Goal: Task Accomplishment & Management: Complete application form

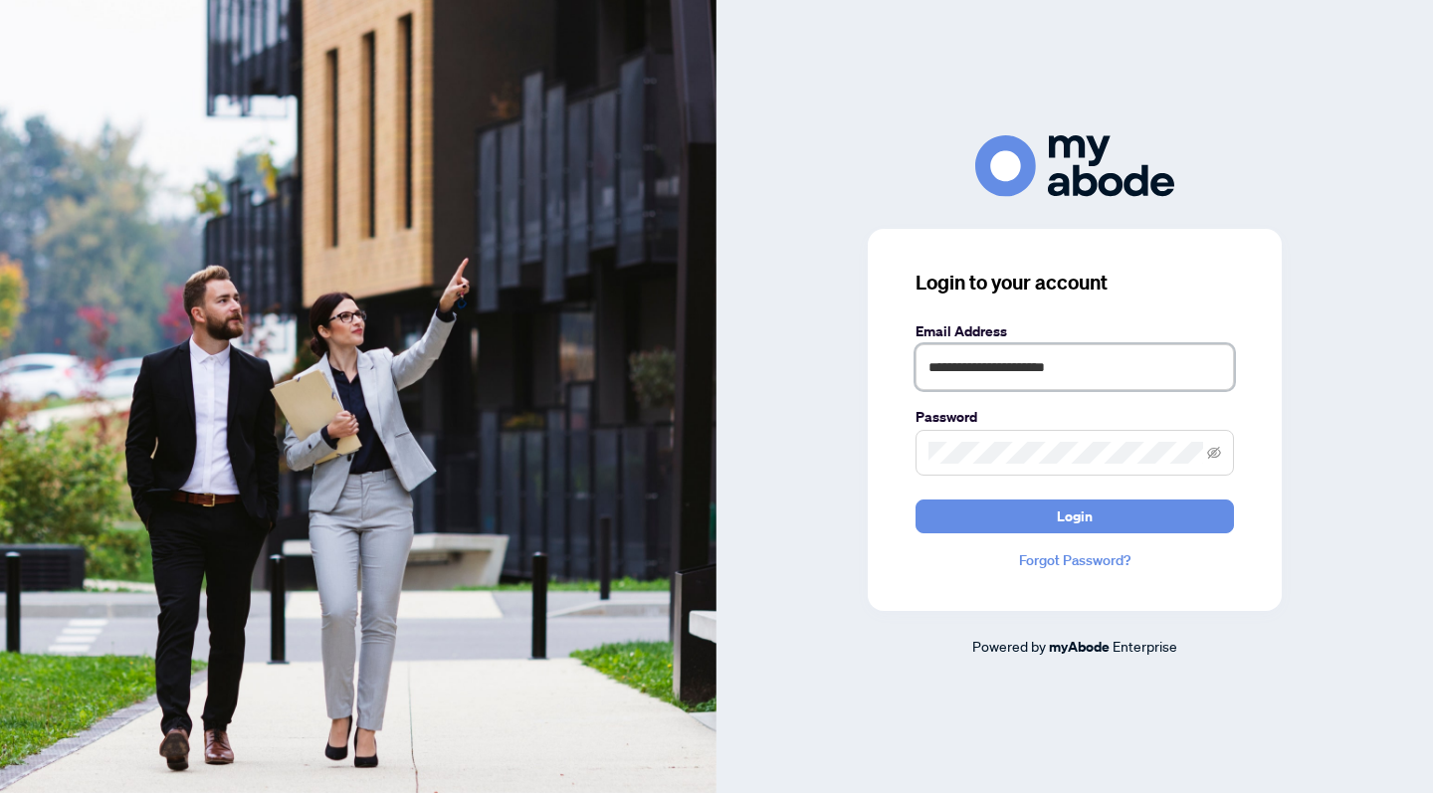
type input "**********"
click at [1075, 515] on button "Login" at bounding box center [1074, 517] width 318 height 34
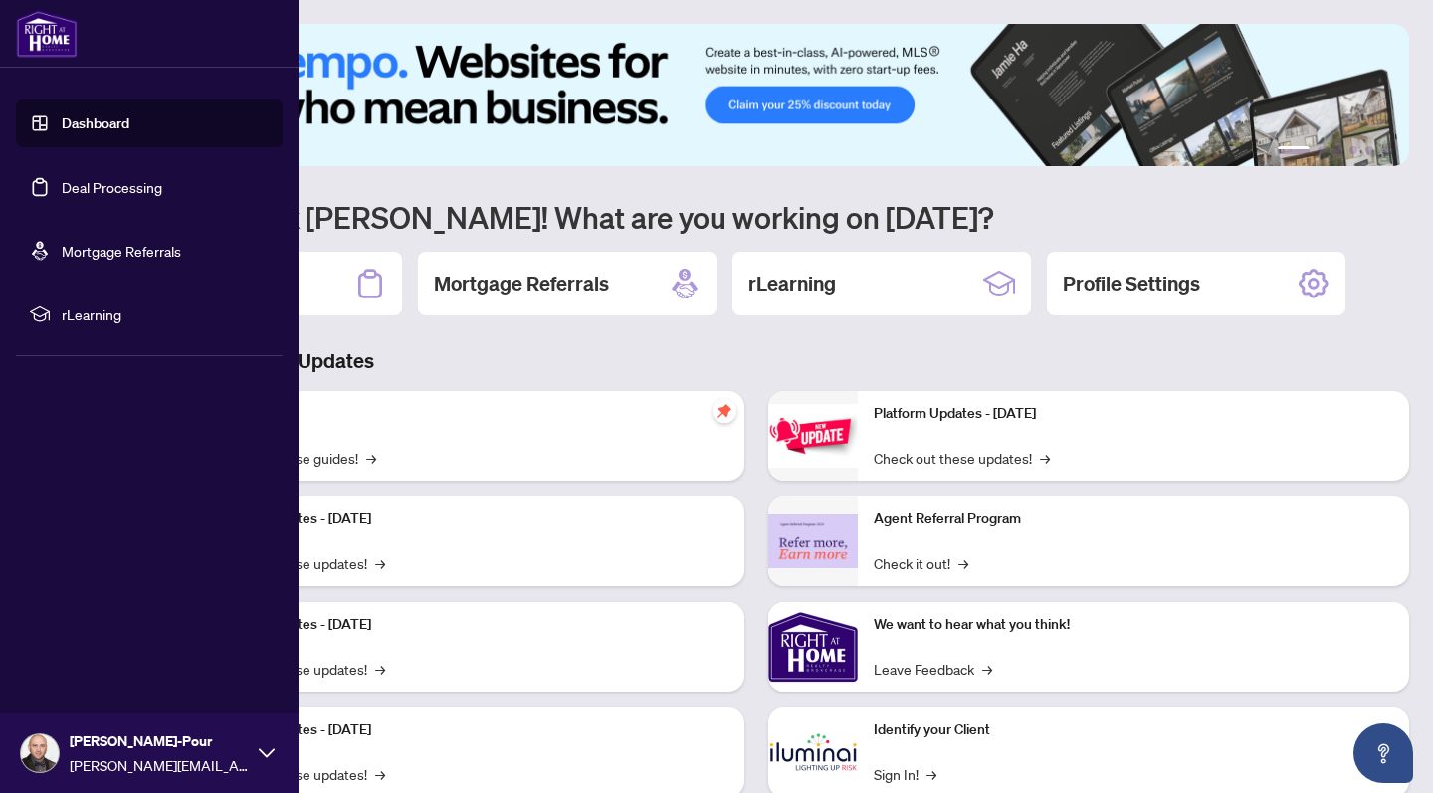
click at [99, 120] on link "Dashboard" at bounding box center [96, 123] width 68 height 18
click at [95, 182] on link "Deal Processing" at bounding box center [112, 187] width 101 height 18
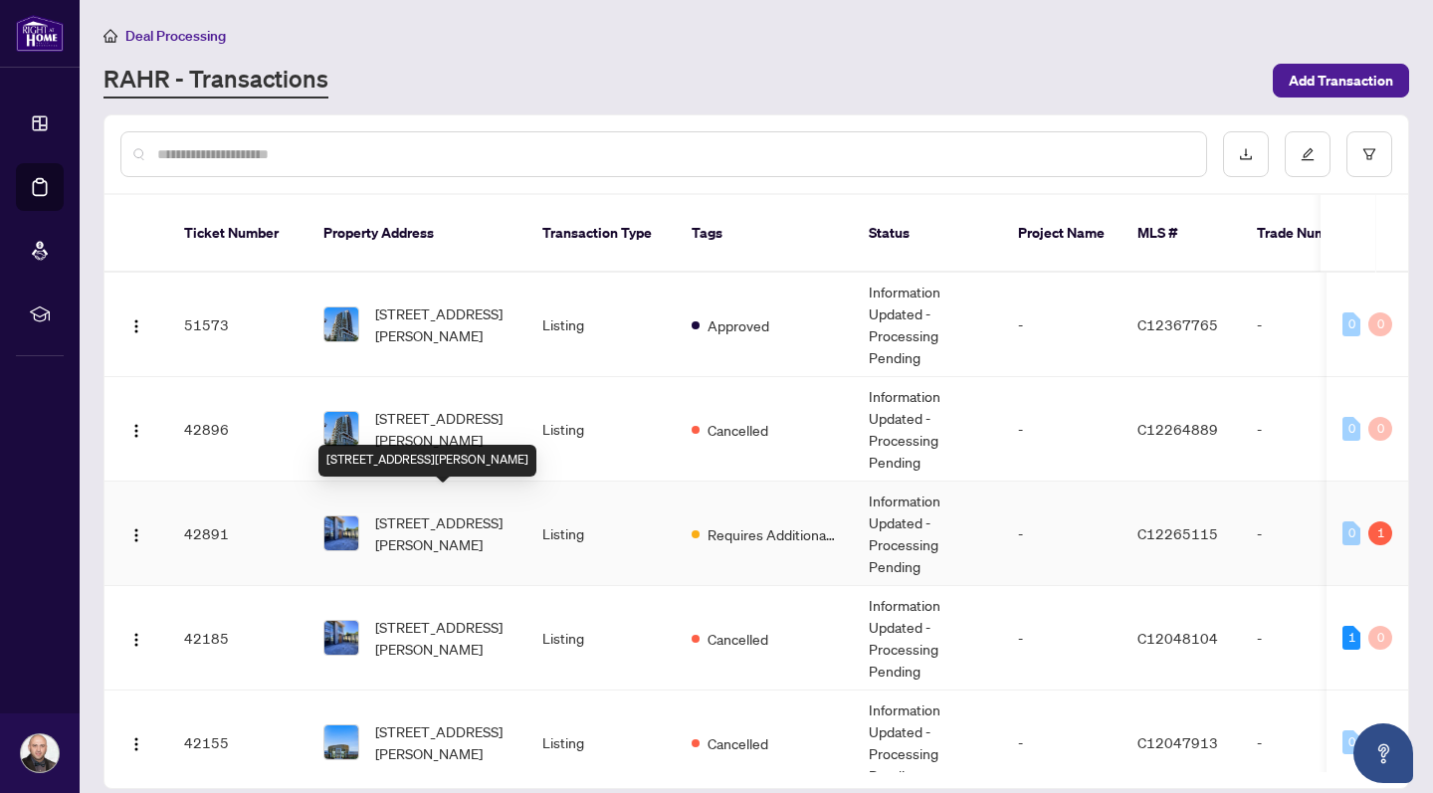
click at [403, 511] on span "[STREET_ADDRESS][PERSON_NAME]" at bounding box center [442, 533] width 135 height 44
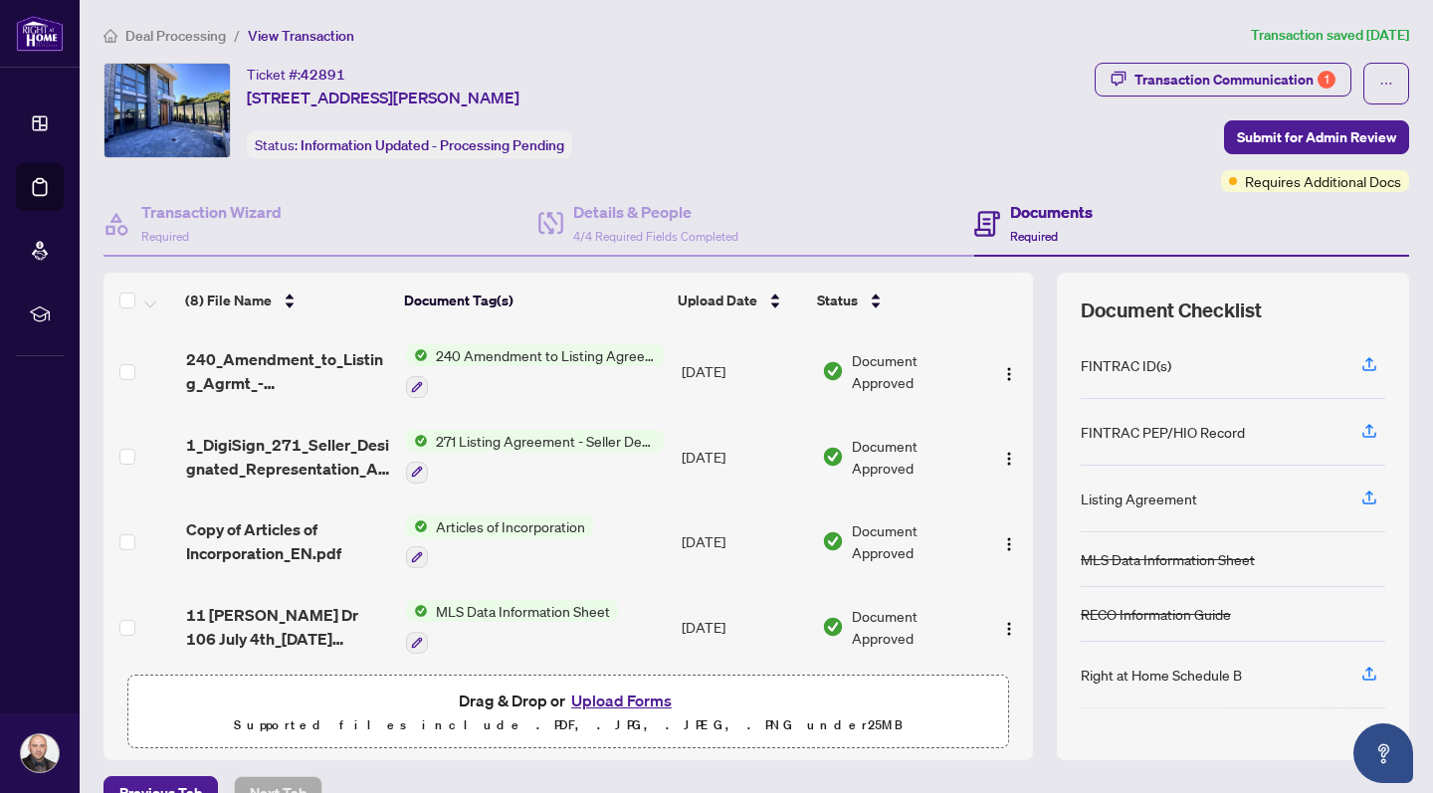
click at [618, 703] on button "Upload Forms" at bounding box center [621, 701] width 112 height 26
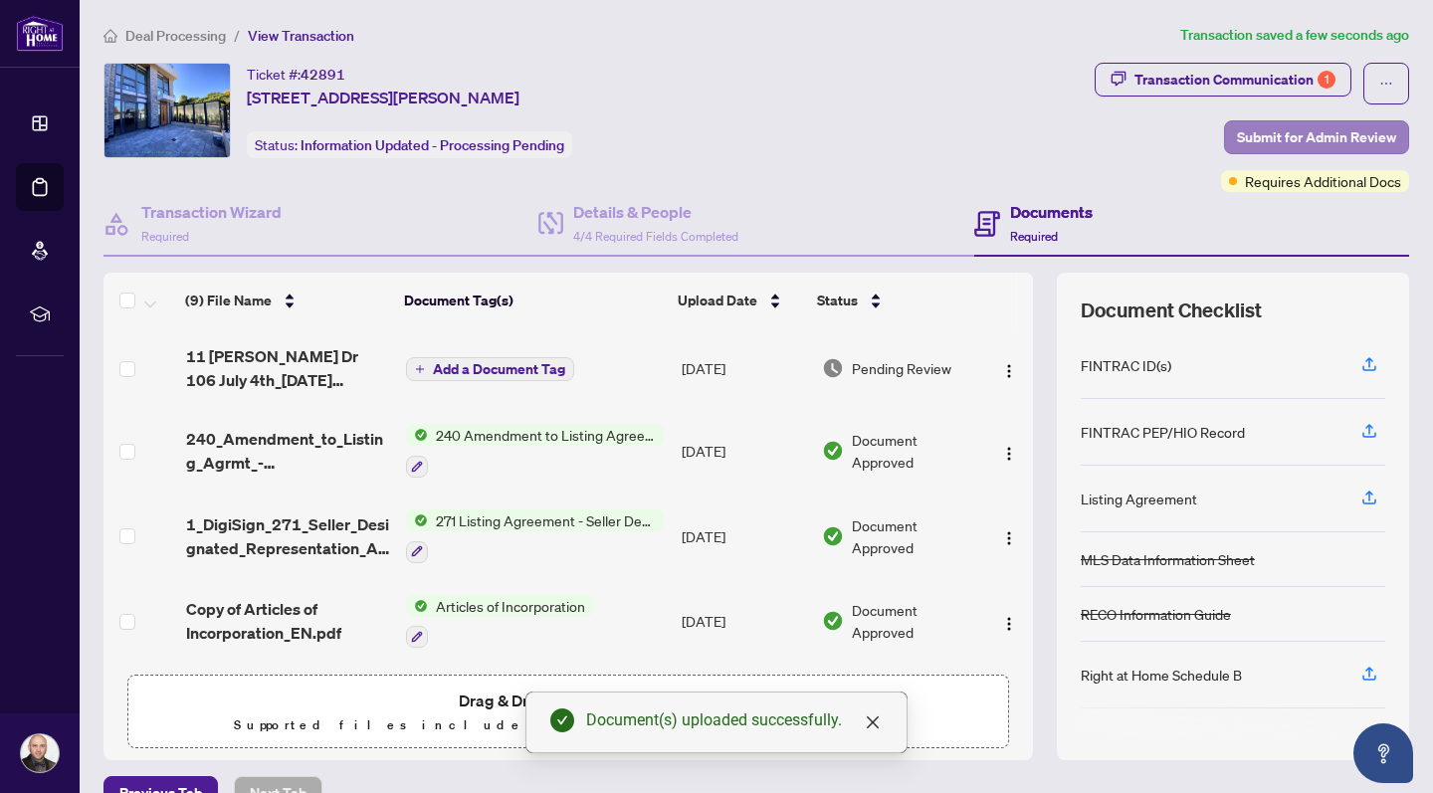
click at [1362, 131] on span "Submit for Admin Review" at bounding box center [1316, 137] width 159 height 32
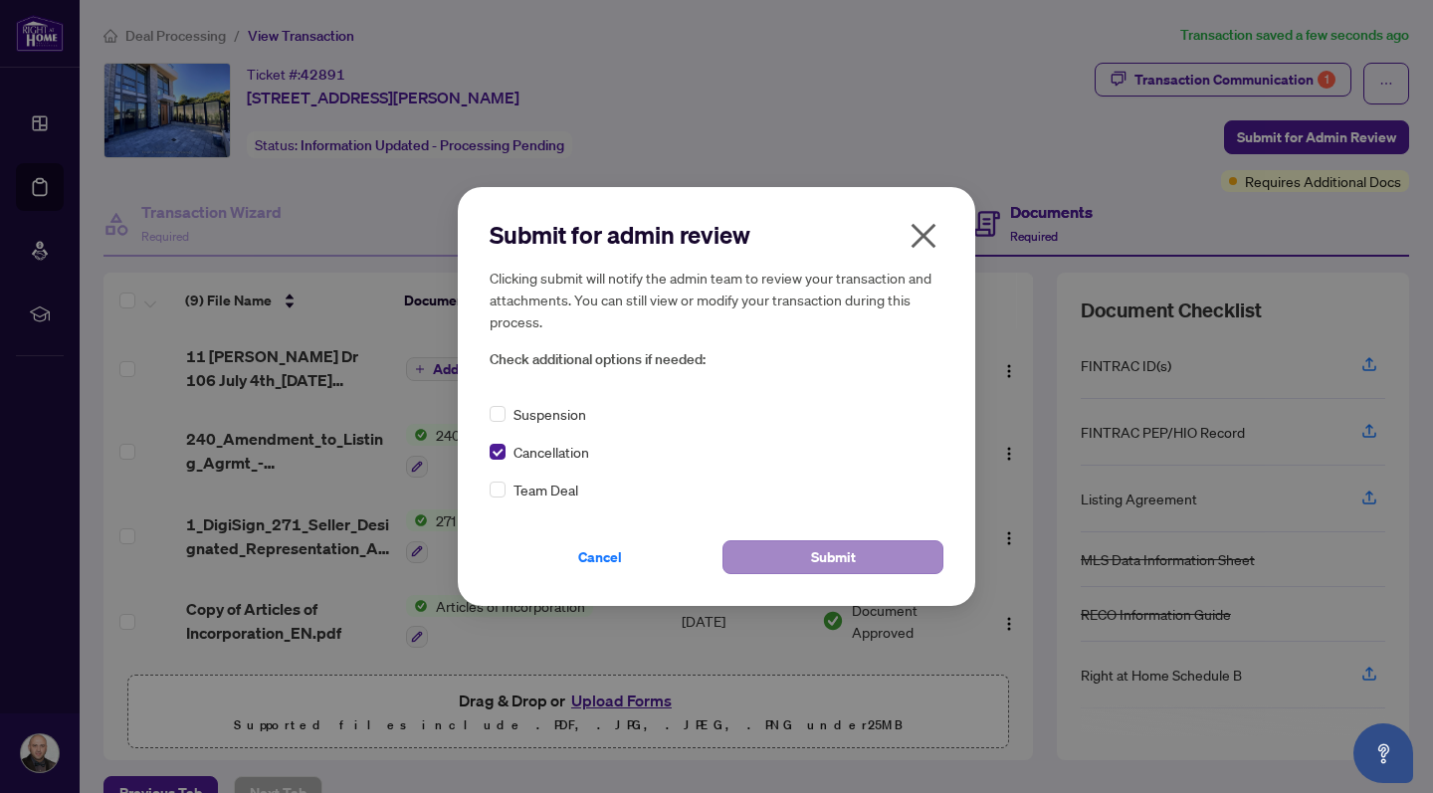
click at [848, 558] on span "Submit" at bounding box center [833, 557] width 45 height 32
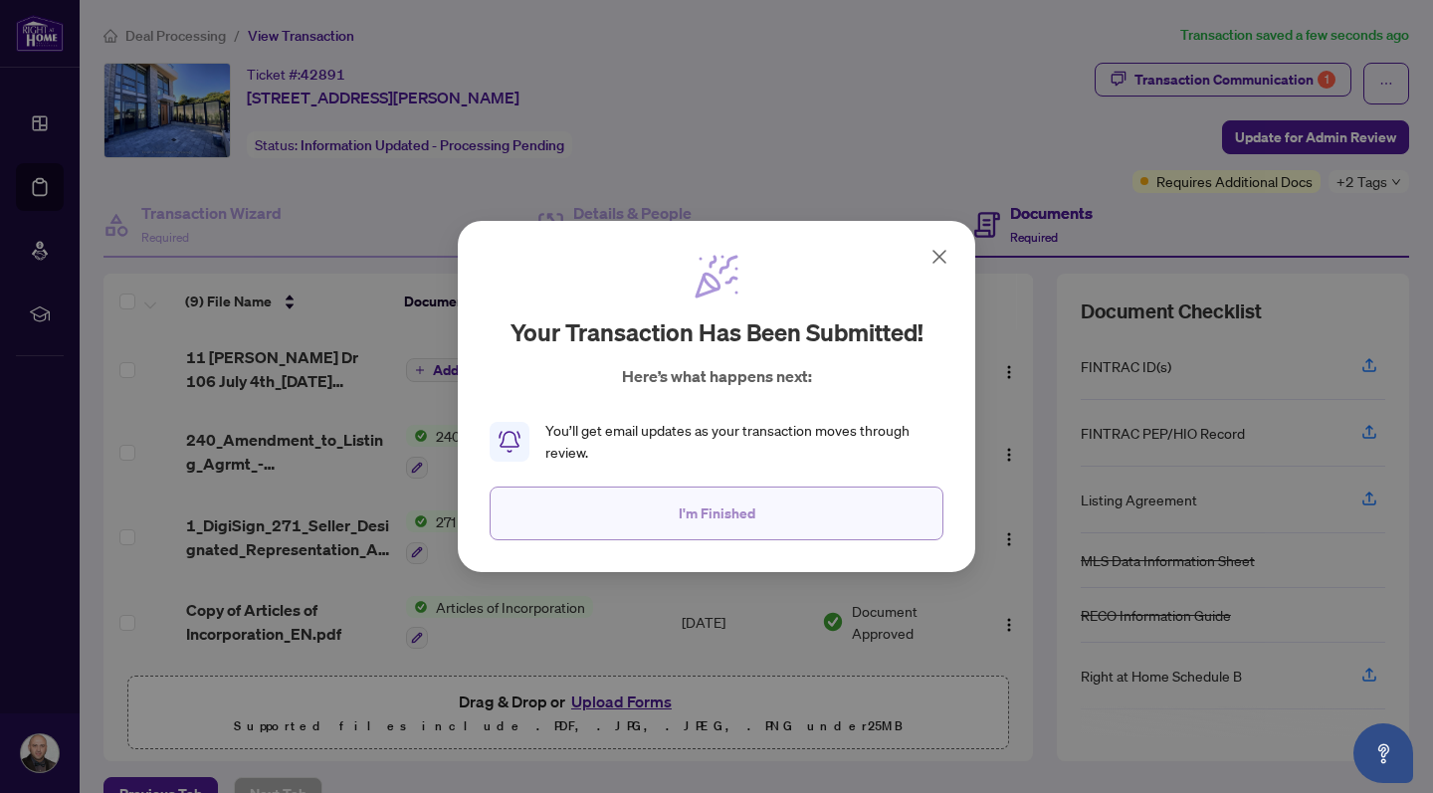
click at [801, 509] on button "I'm Finished" at bounding box center [717, 514] width 454 height 54
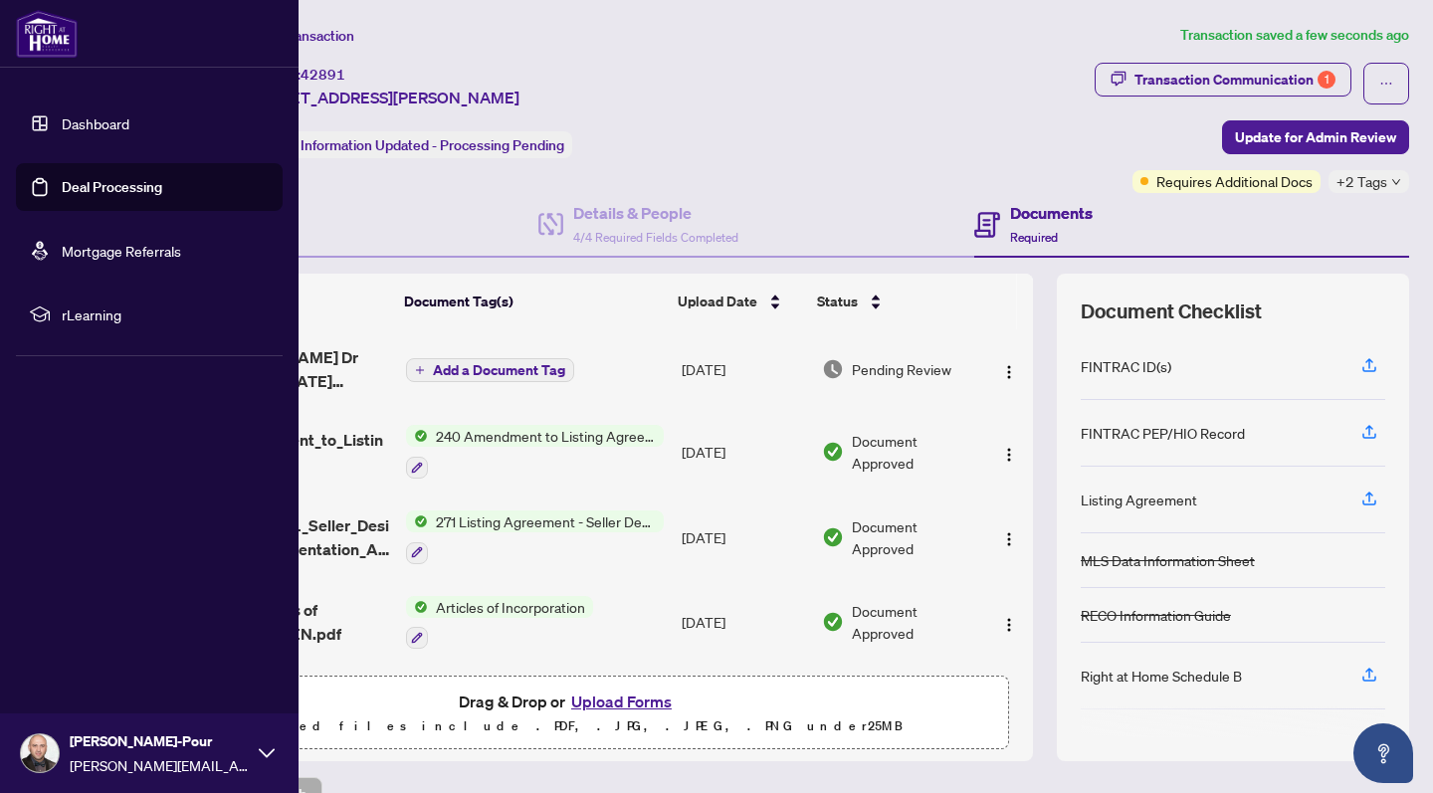
click at [94, 187] on link "Deal Processing" at bounding box center [112, 187] width 101 height 18
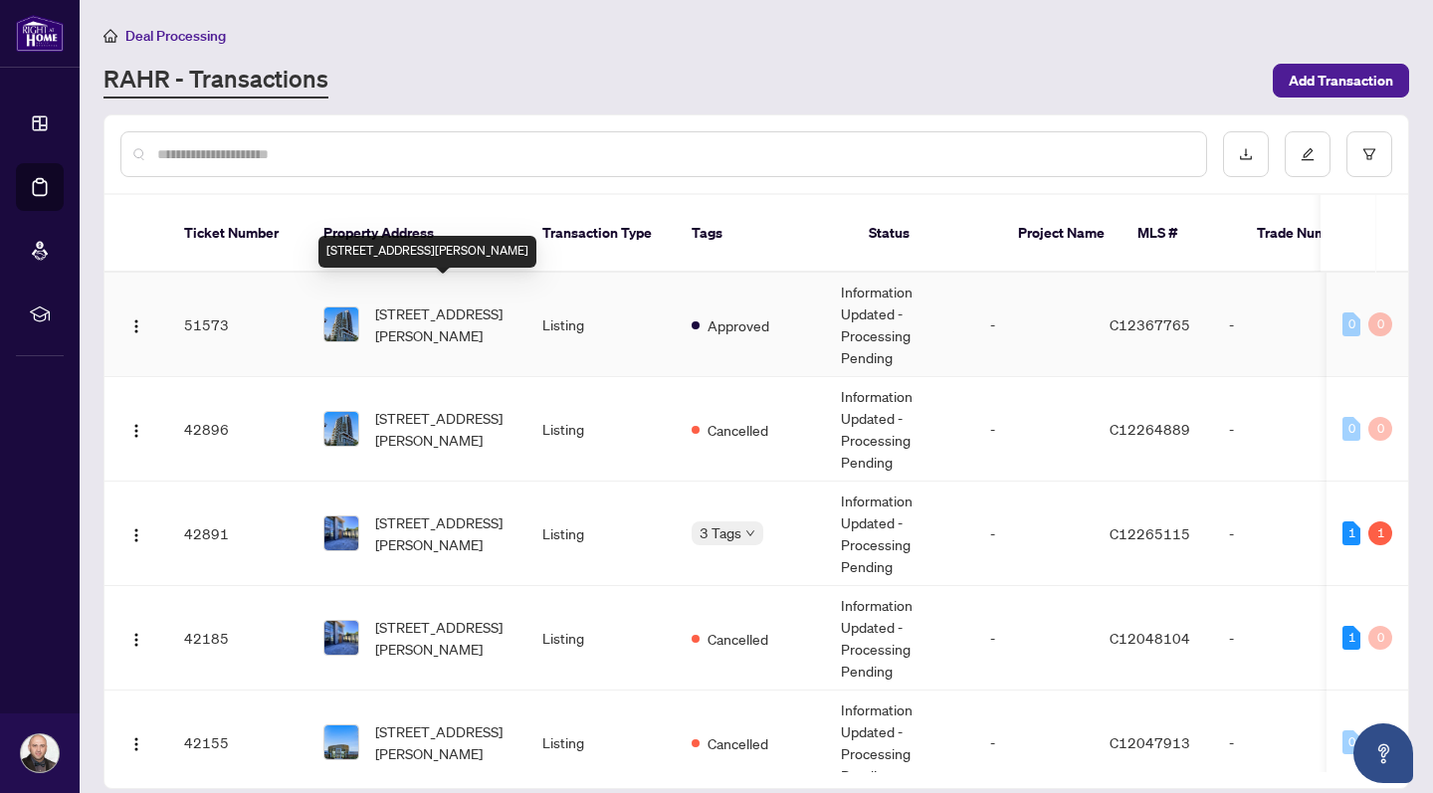
click at [431, 302] on span "[STREET_ADDRESS][PERSON_NAME]" at bounding box center [442, 324] width 135 height 44
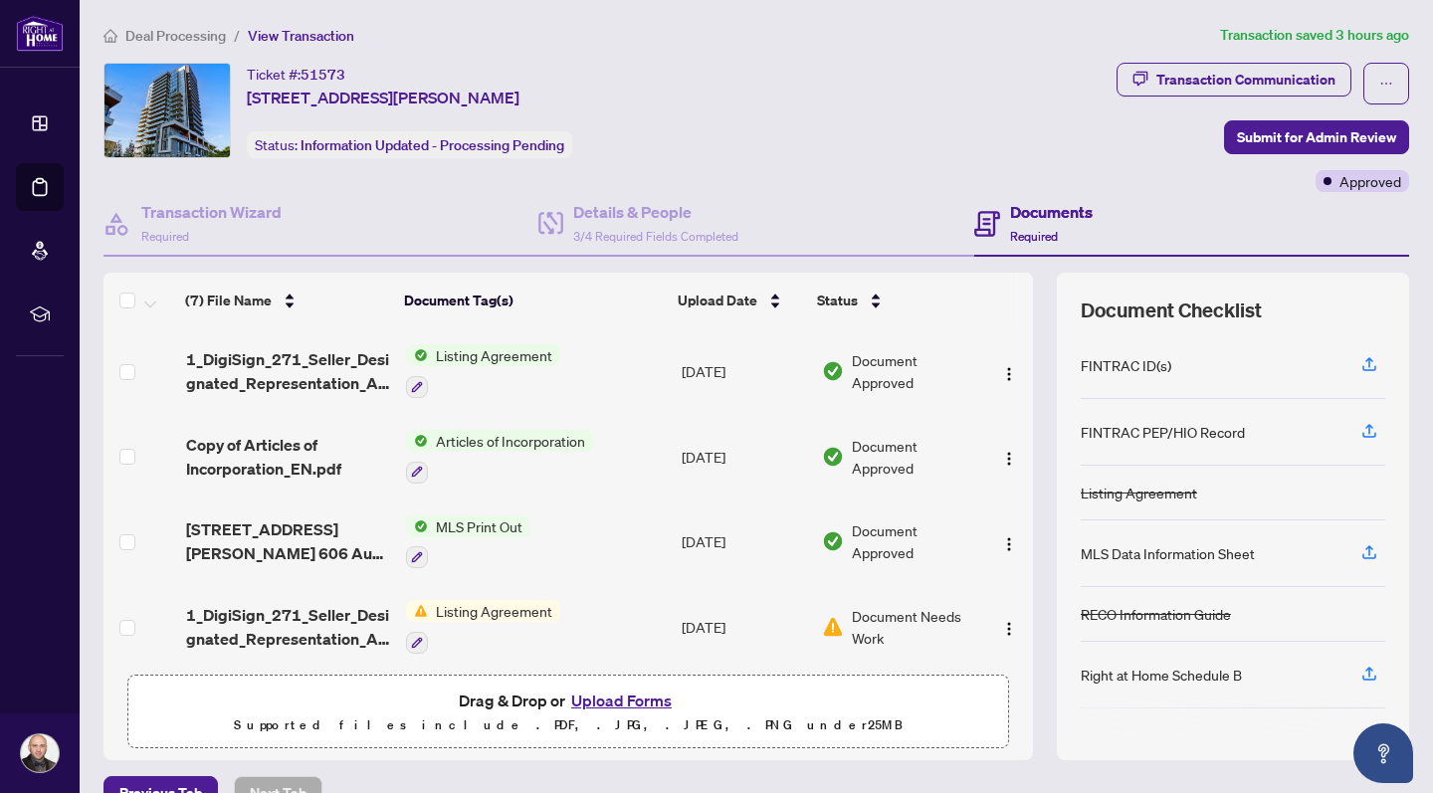
click at [626, 705] on button "Upload Forms" at bounding box center [621, 701] width 112 height 26
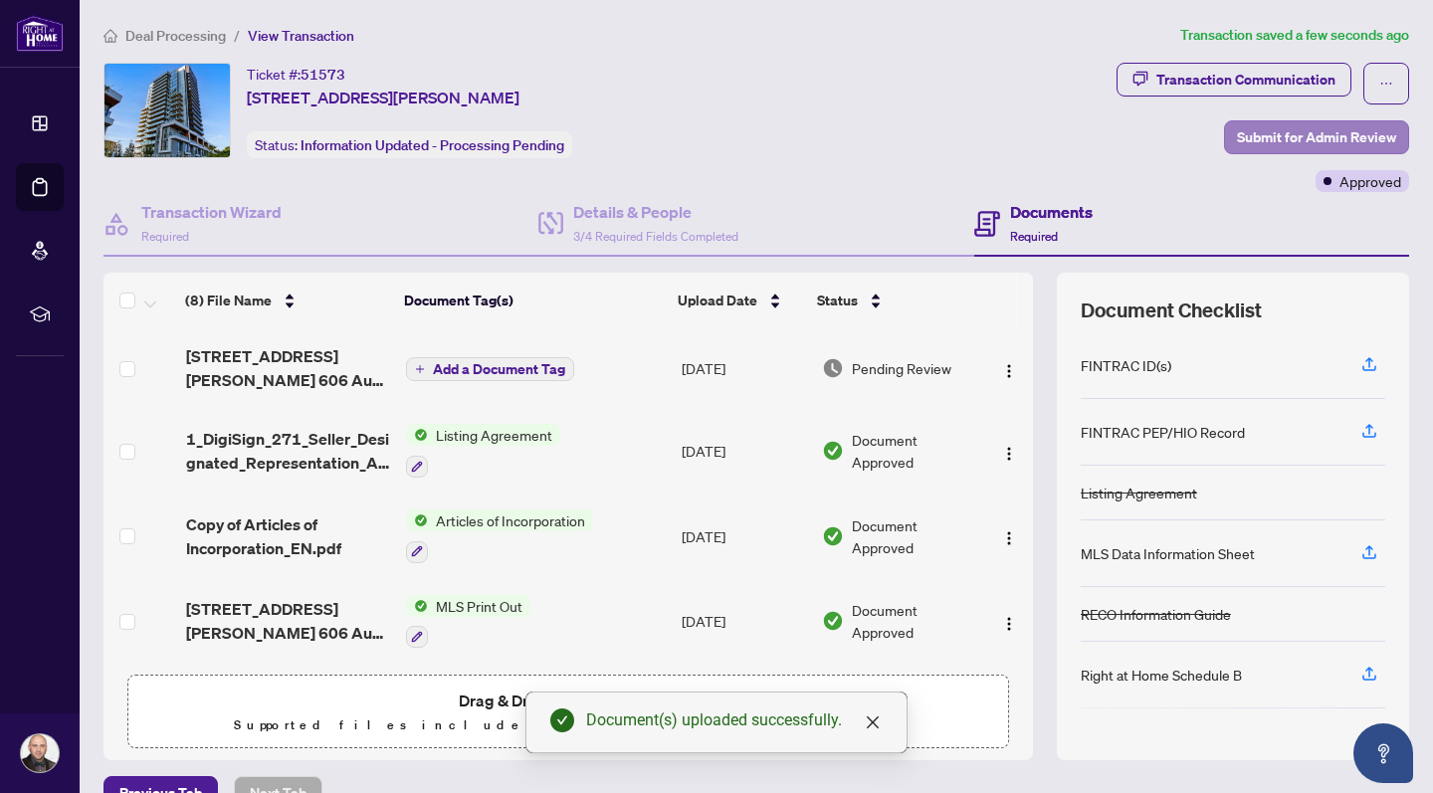
click at [1321, 134] on span "Submit for Admin Review" at bounding box center [1316, 137] width 159 height 32
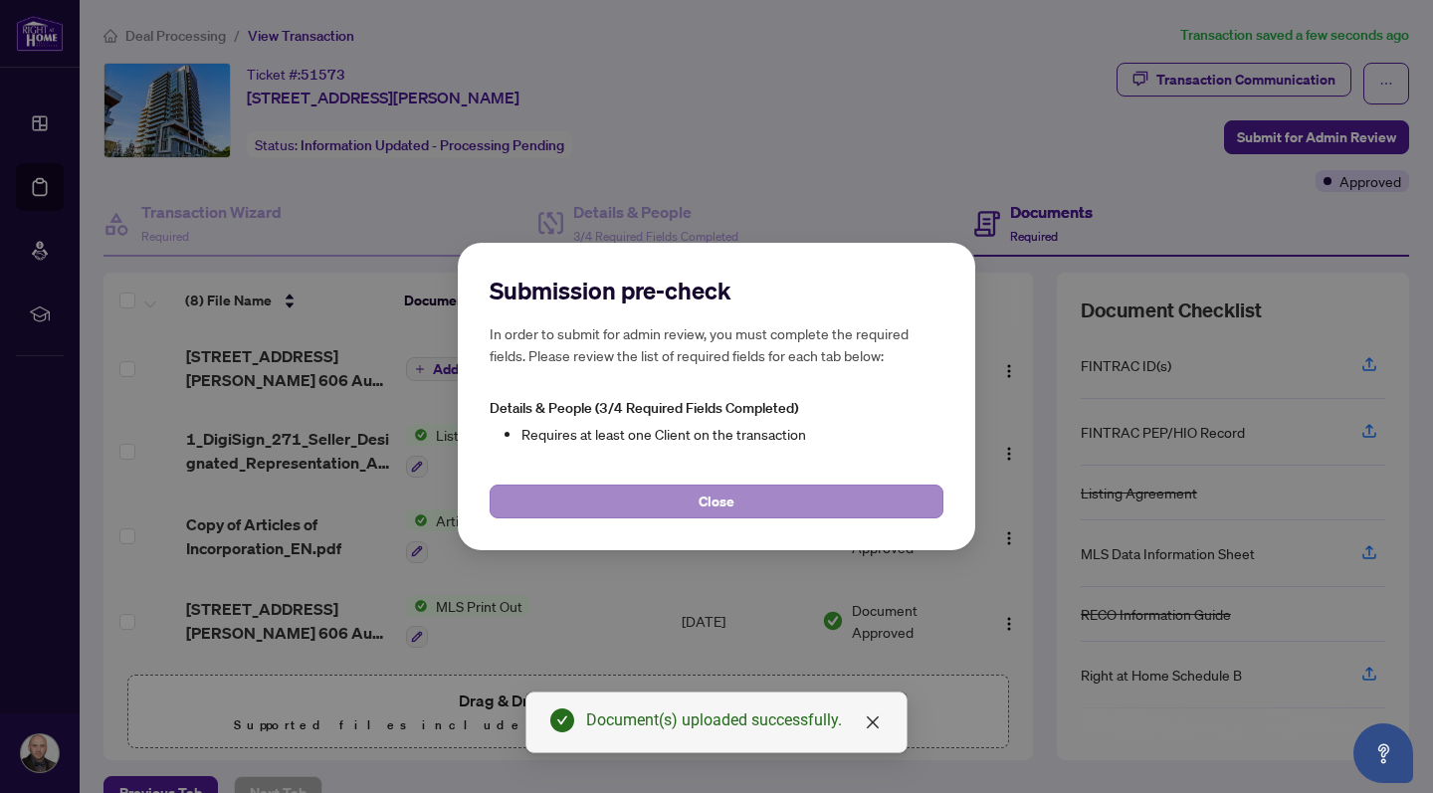
click at [743, 501] on button "Close" at bounding box center [717, 502] width 454 height 34
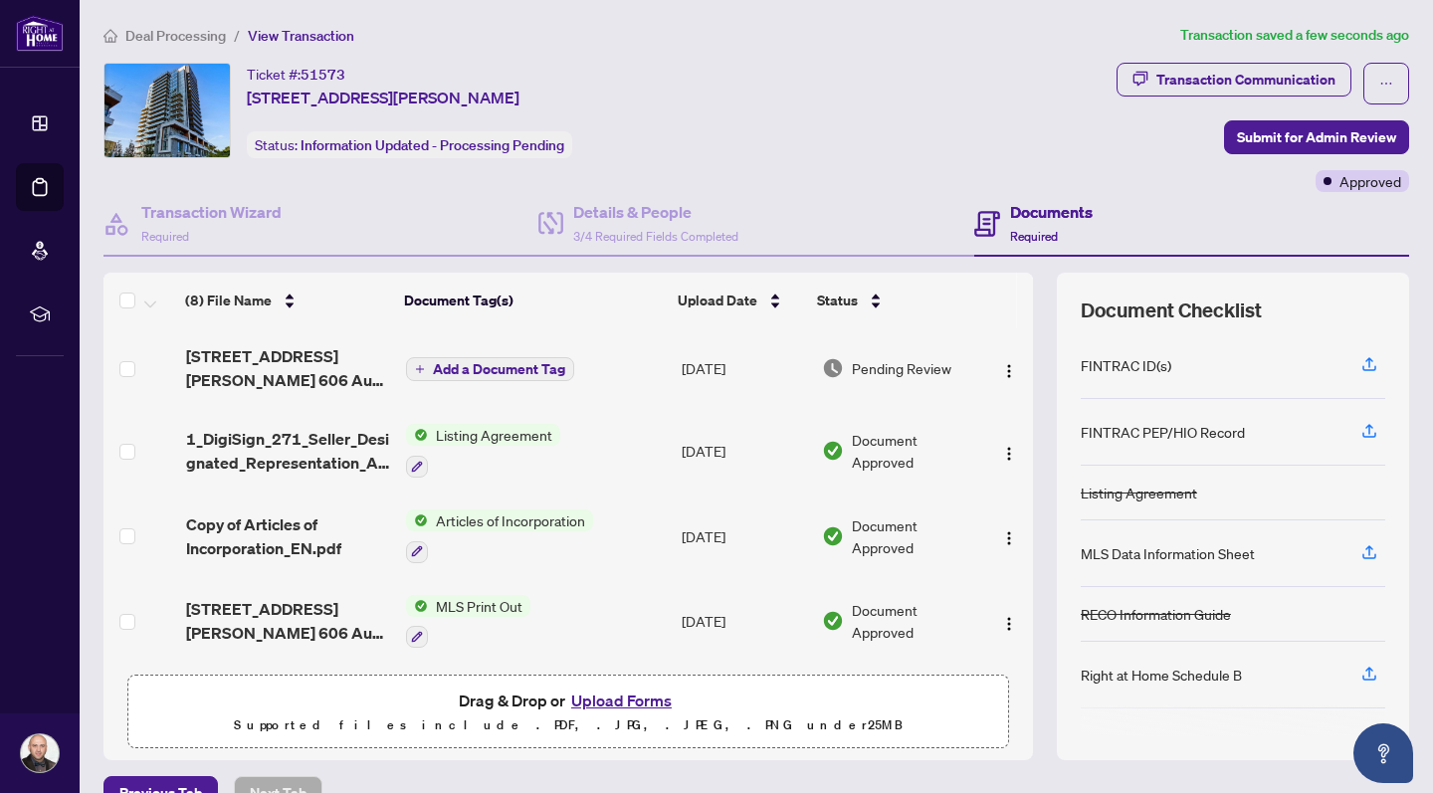
click at [501, 369] on span "Add a Document Tag" at bounding box center [499, 369] width 132 height 14
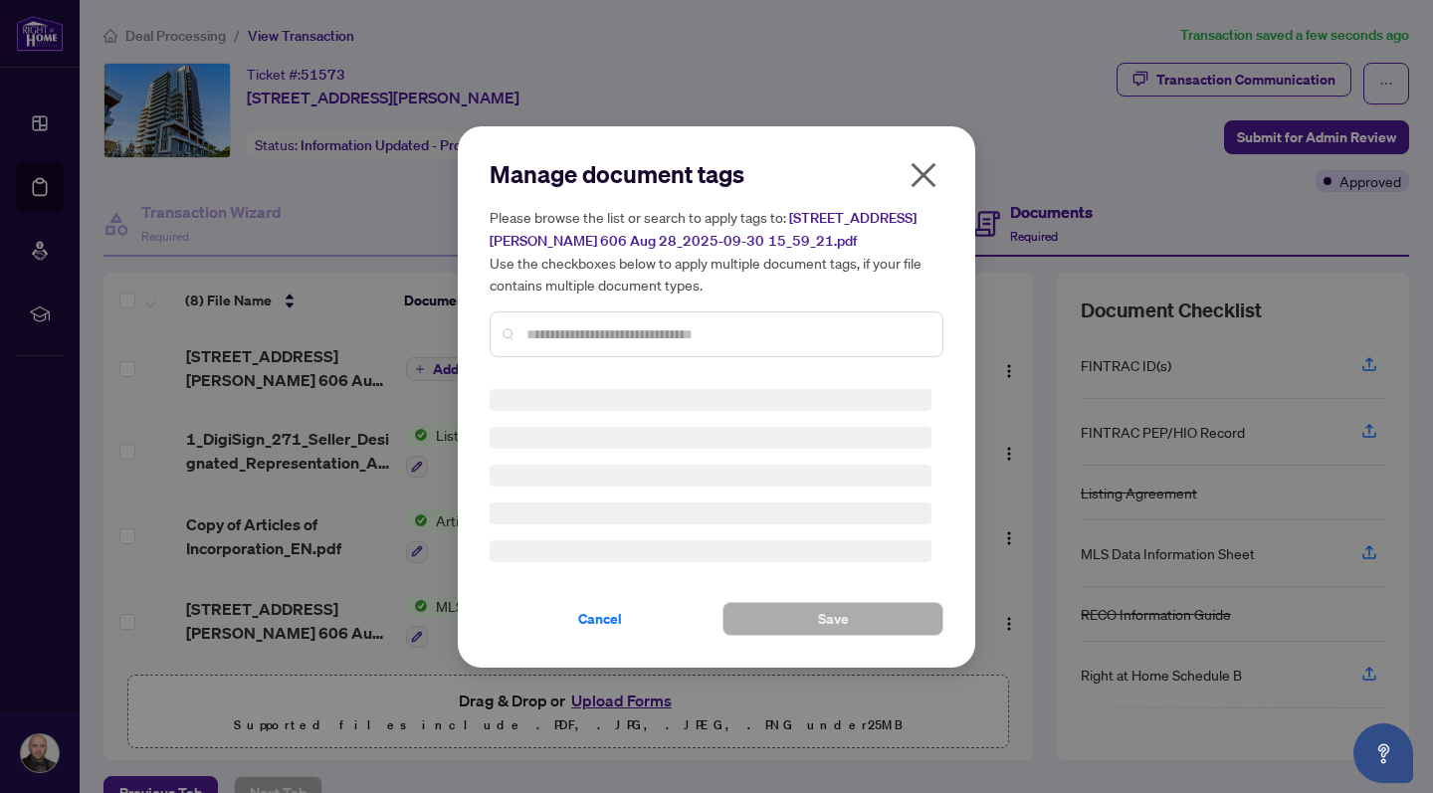
click at [543, 330] on input "text" at bounding box center [726, 334] width 400 height 22
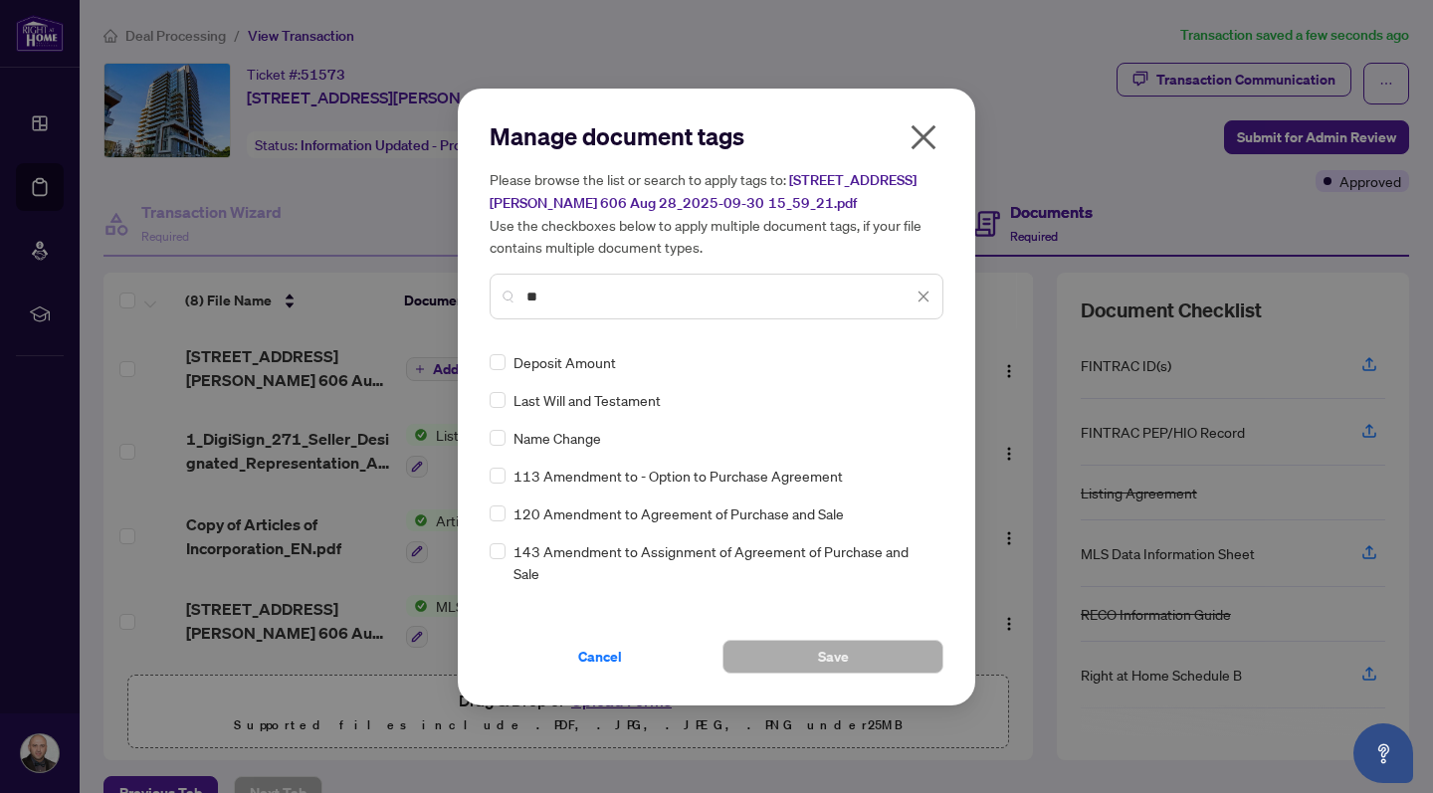
type input "*"
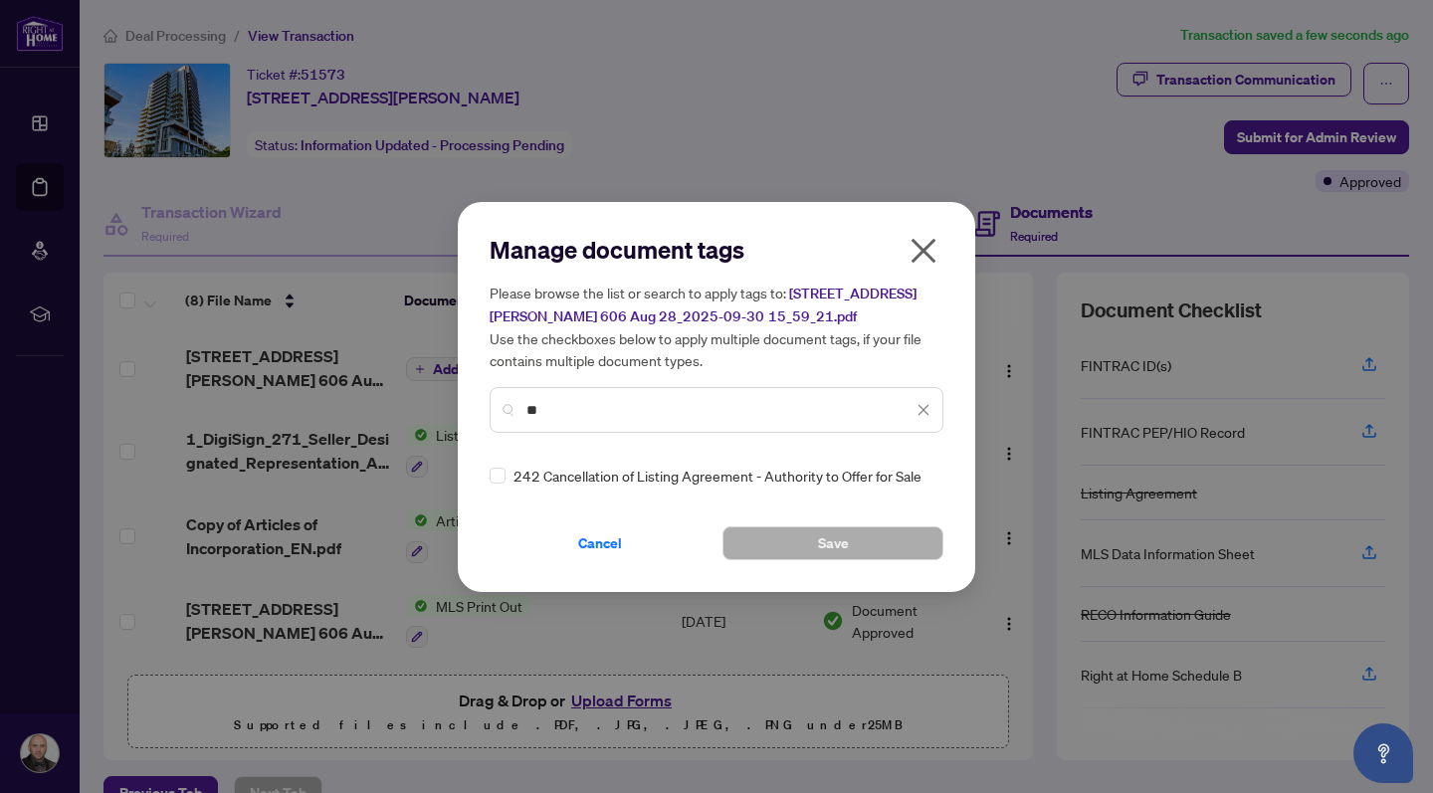
type input "*"
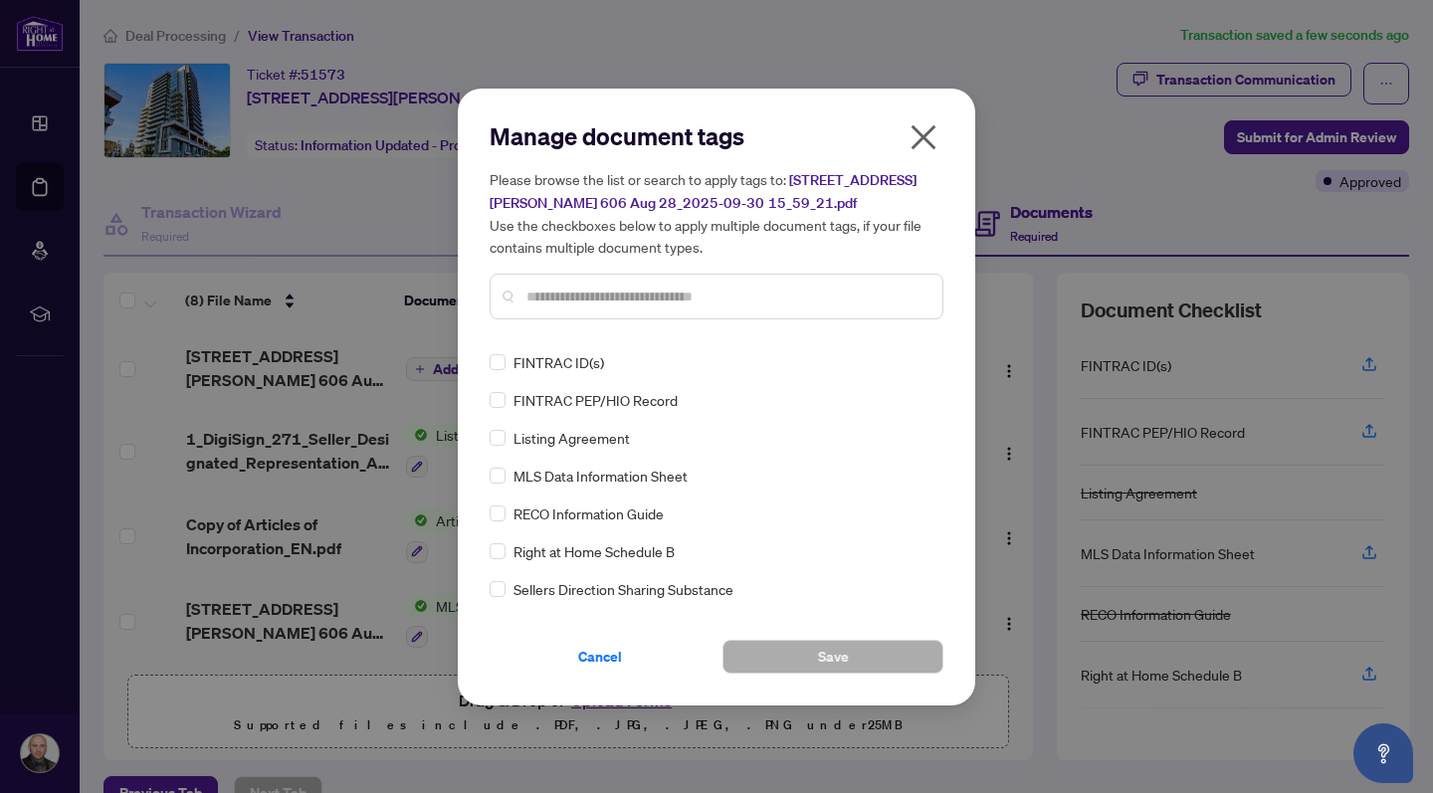
type input "*"
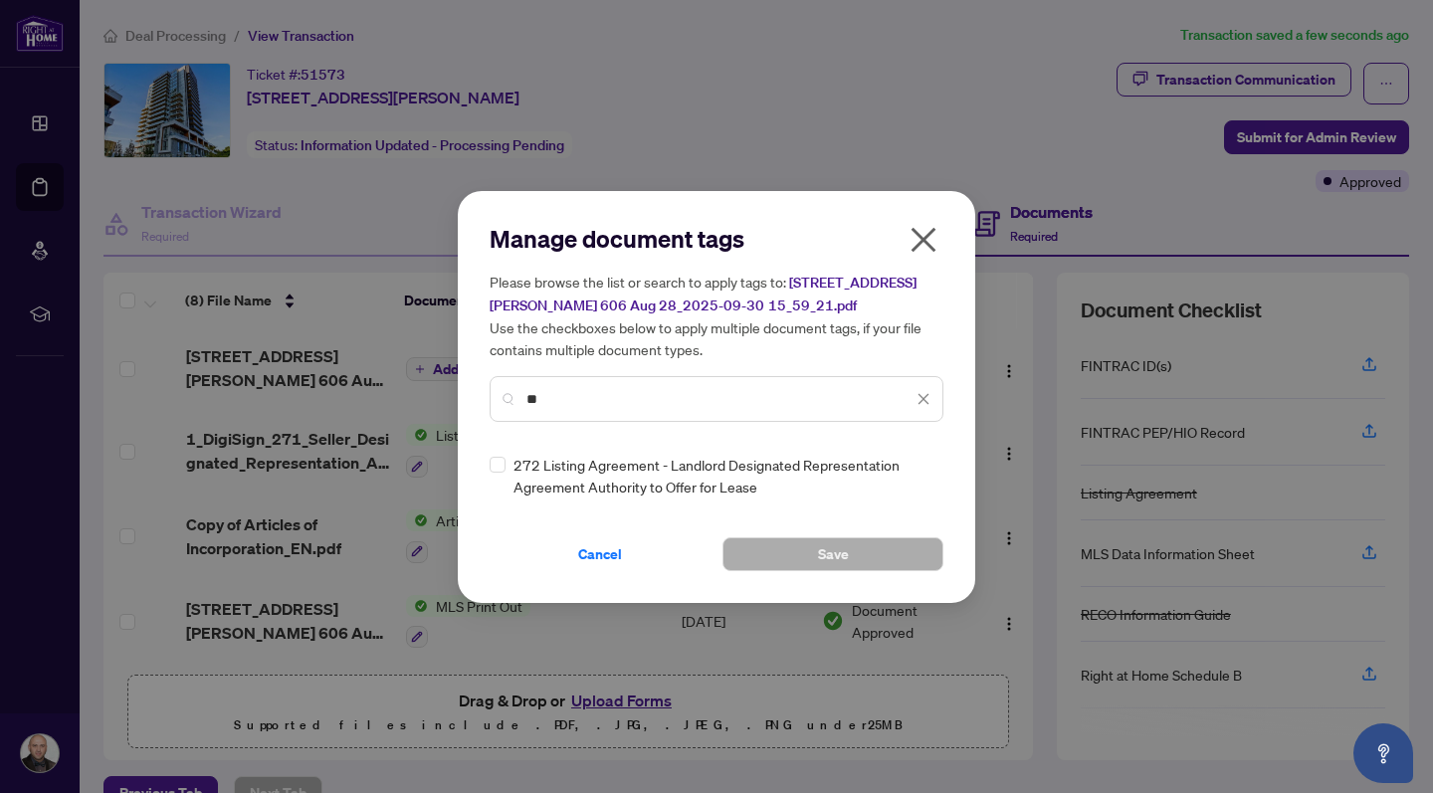
type input "*"
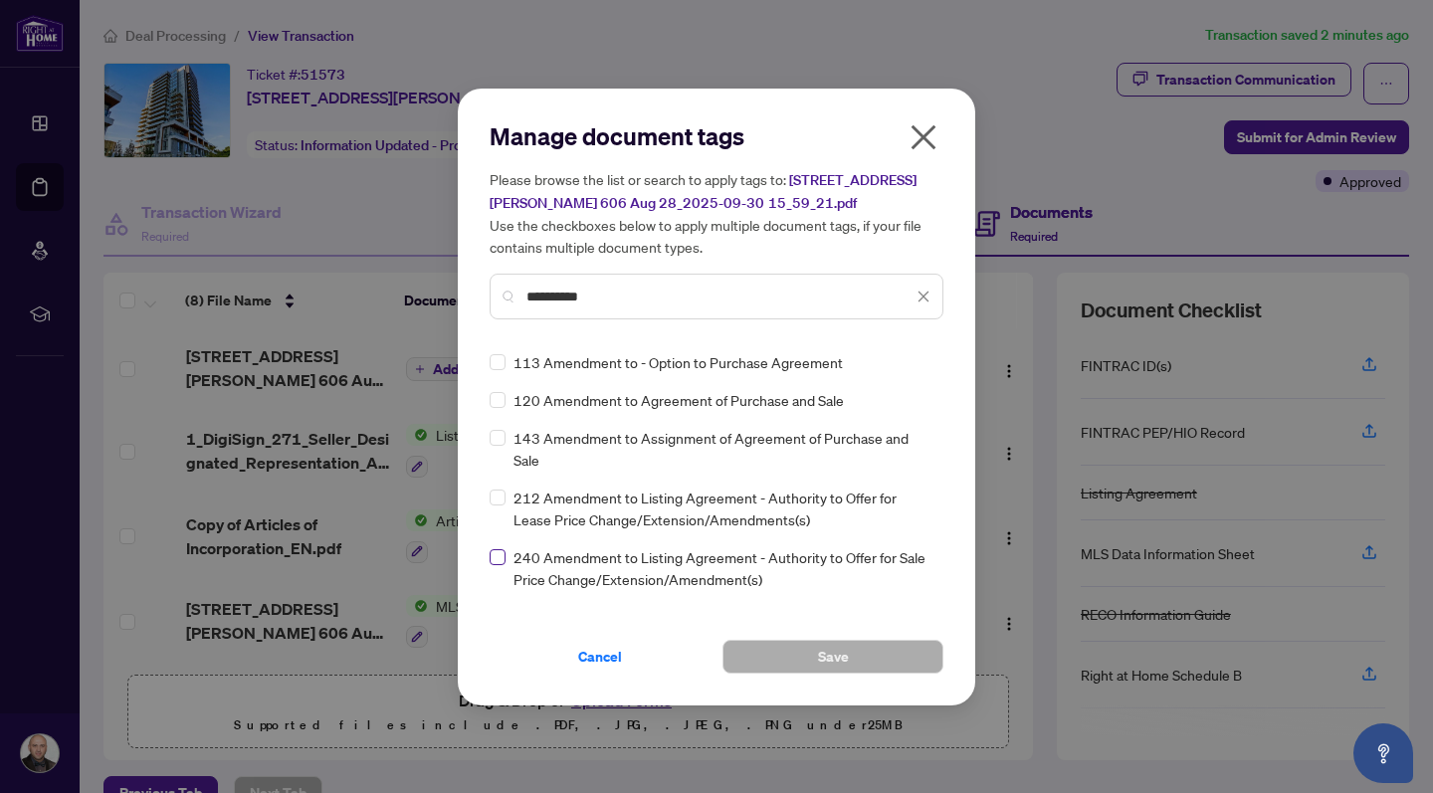
type input "*********"
click at [502, 556] on span at bounding box center [498, 557] width 16 height 16
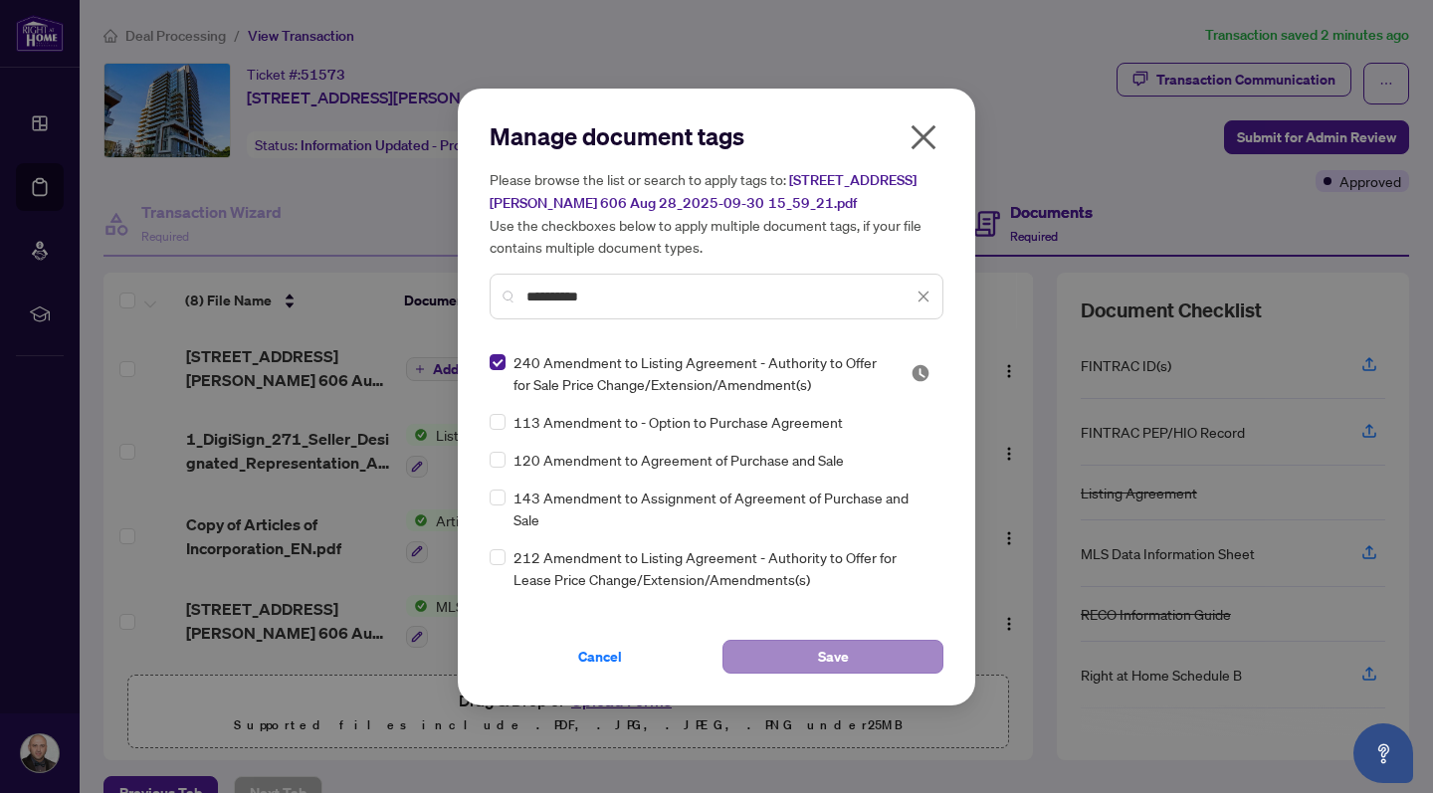
click at [839, 649] on span "Save" at bounding box center [833, 657] width 31 height 32
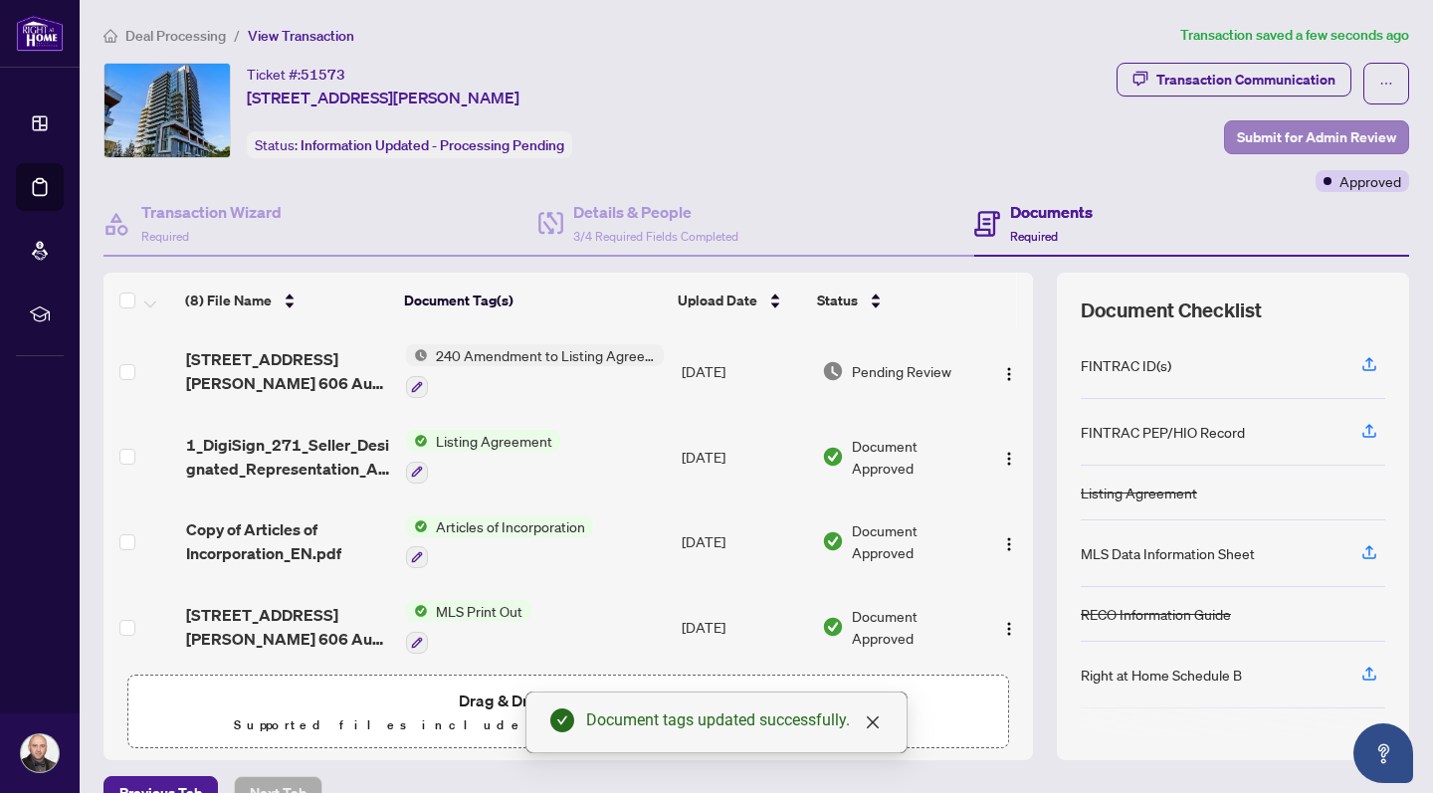
click at [1294, 135] on span "Submit for Admin Review" at bounding box center [1316, 137] width 159 height 32
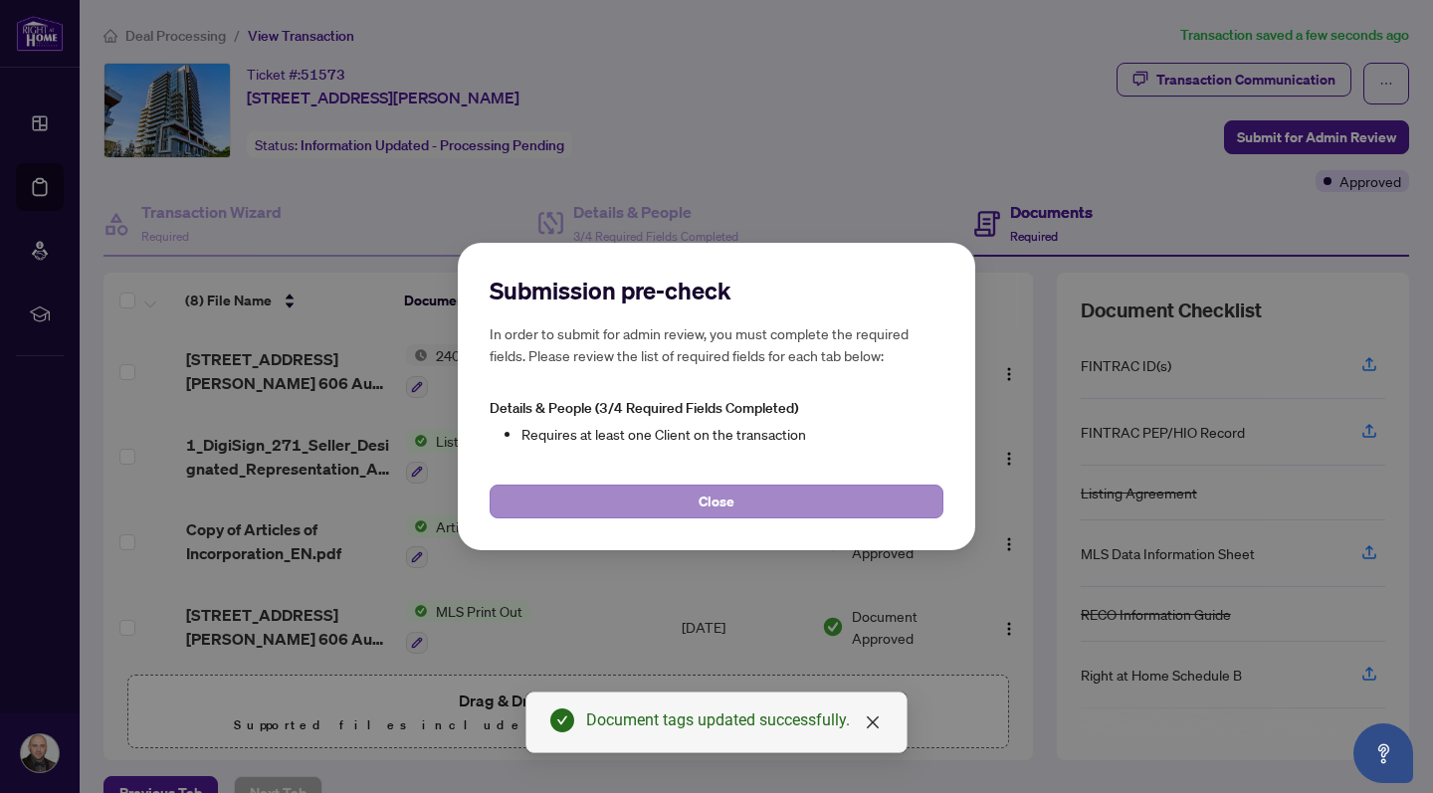
click at [807, 503] on button "Close" at bounding box center [717, 502] width 454 height 34
